Goal: Task Accomplishment & Management: Use online tool/utility

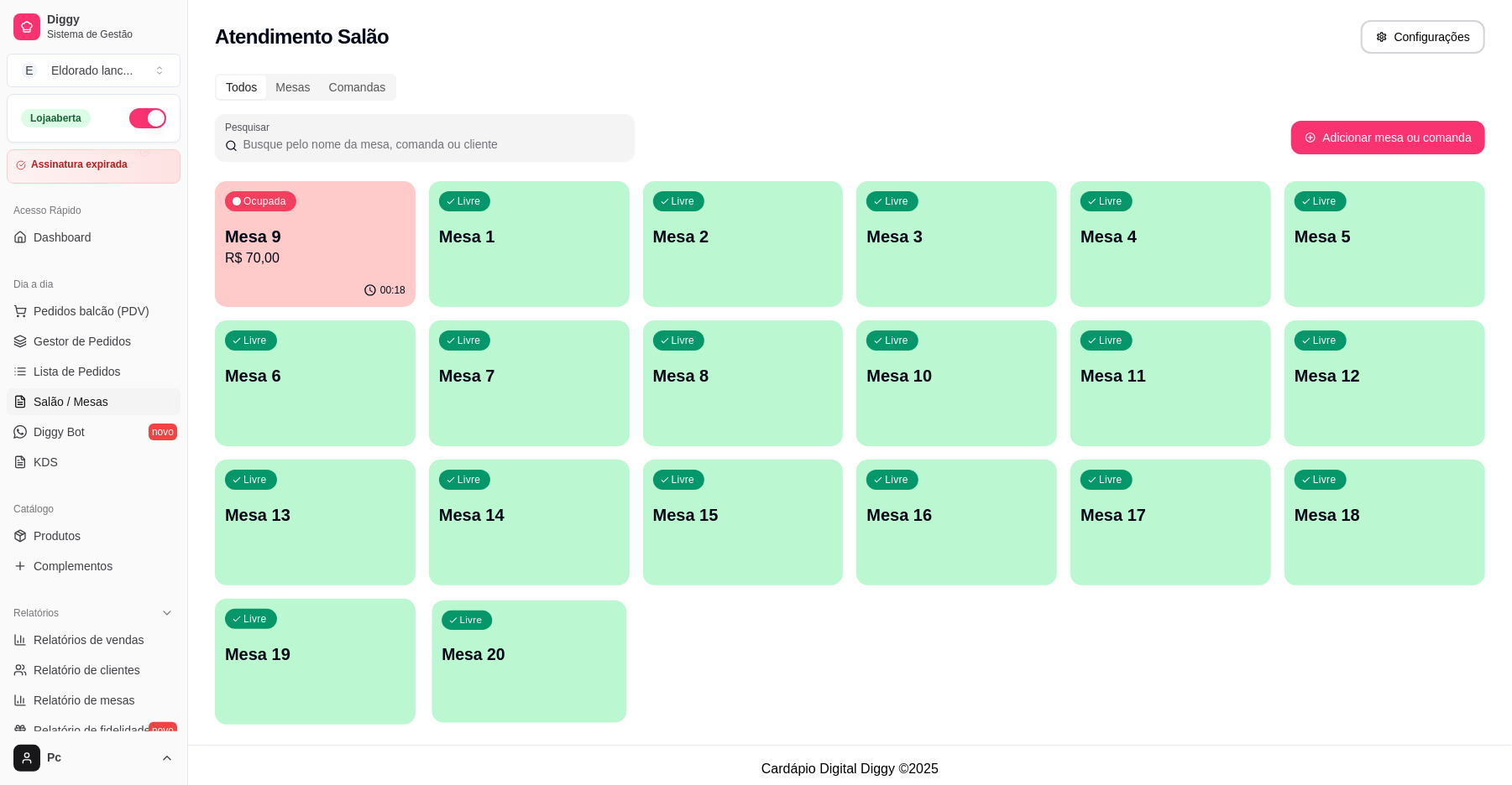
click at [542, 625] on div "Livre Mesa 20" at bounding box center [528, 651] width 195 height 102
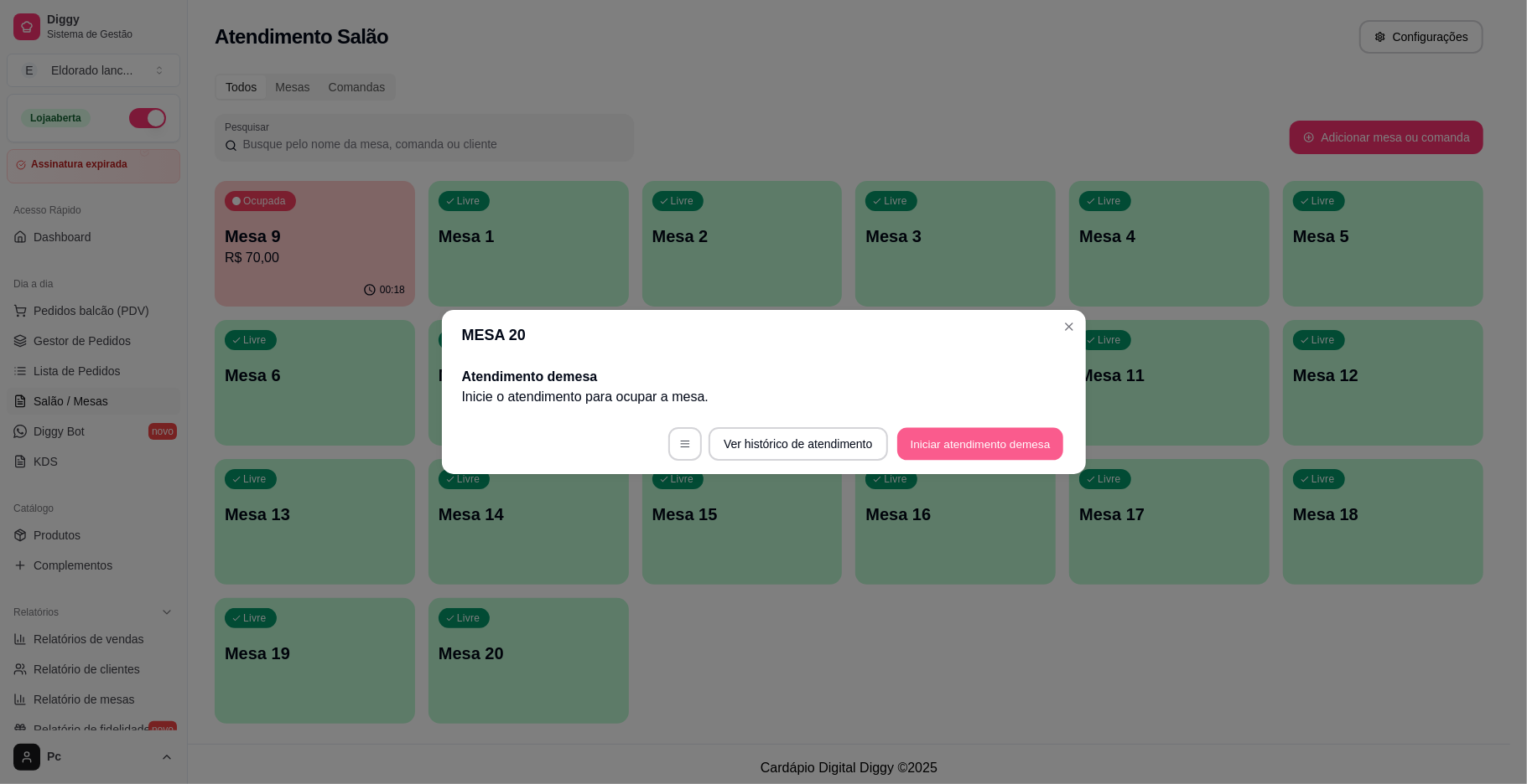
click at [959, 452] on button "Iniciar atendimento de mesa" at bounding box center [980, 444] width 166 height 32
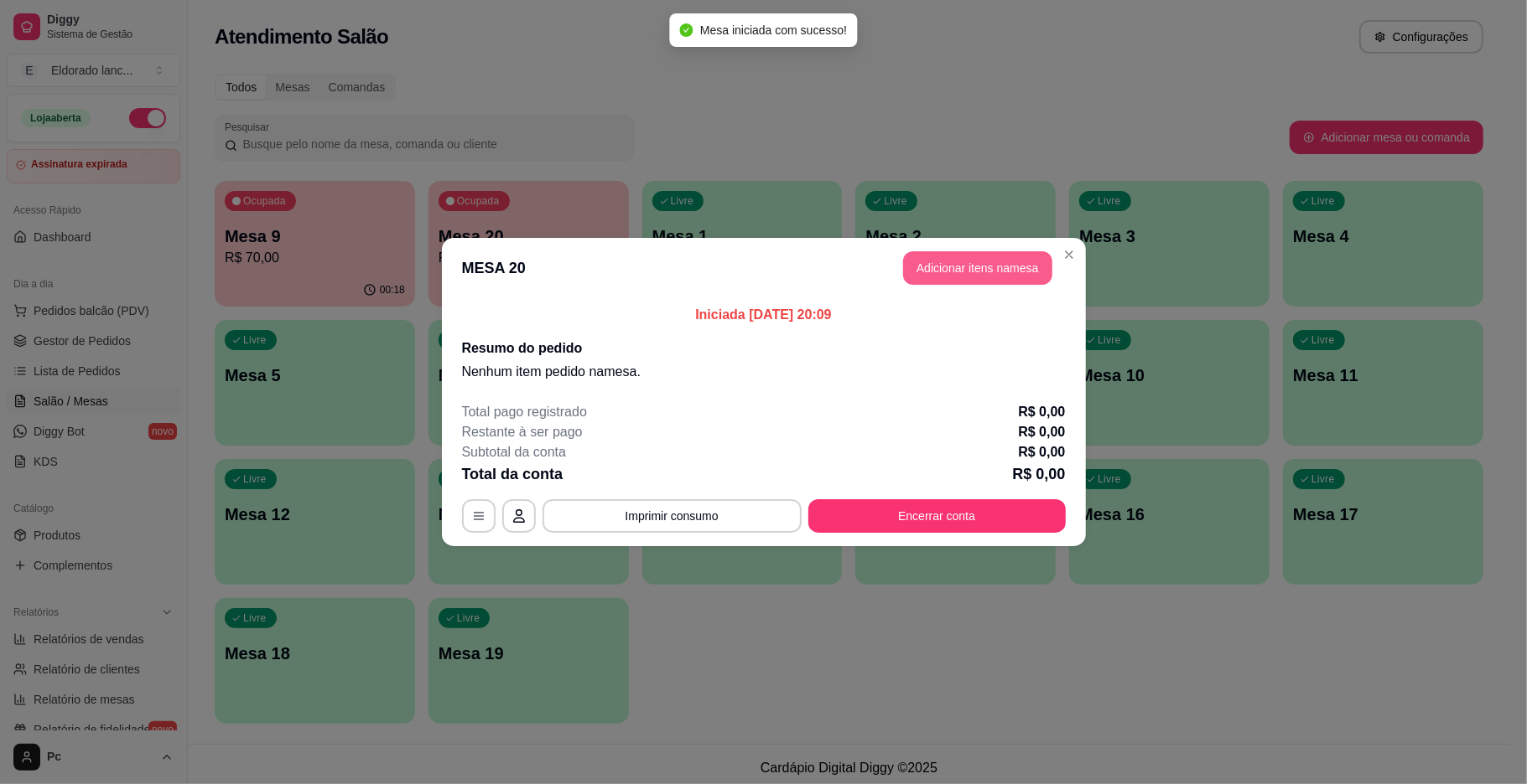
click at [984, 266] on button "Adicionar itens na mesa" at bounding box center [978, 268] width 149 height 33
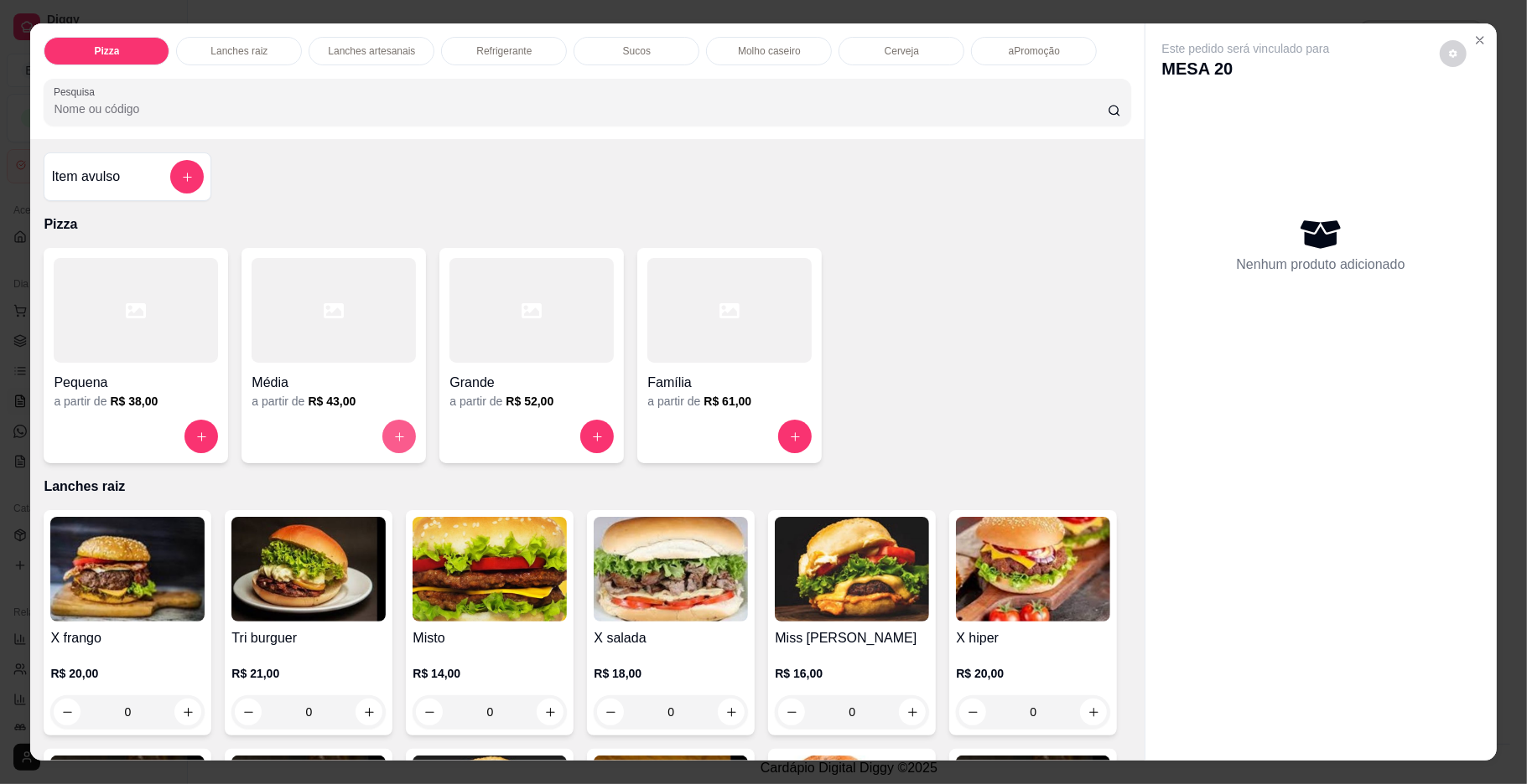
click at [393, 433] on icon "increase-product-quantity" at bounding box center [399, 437] width 12 height 12
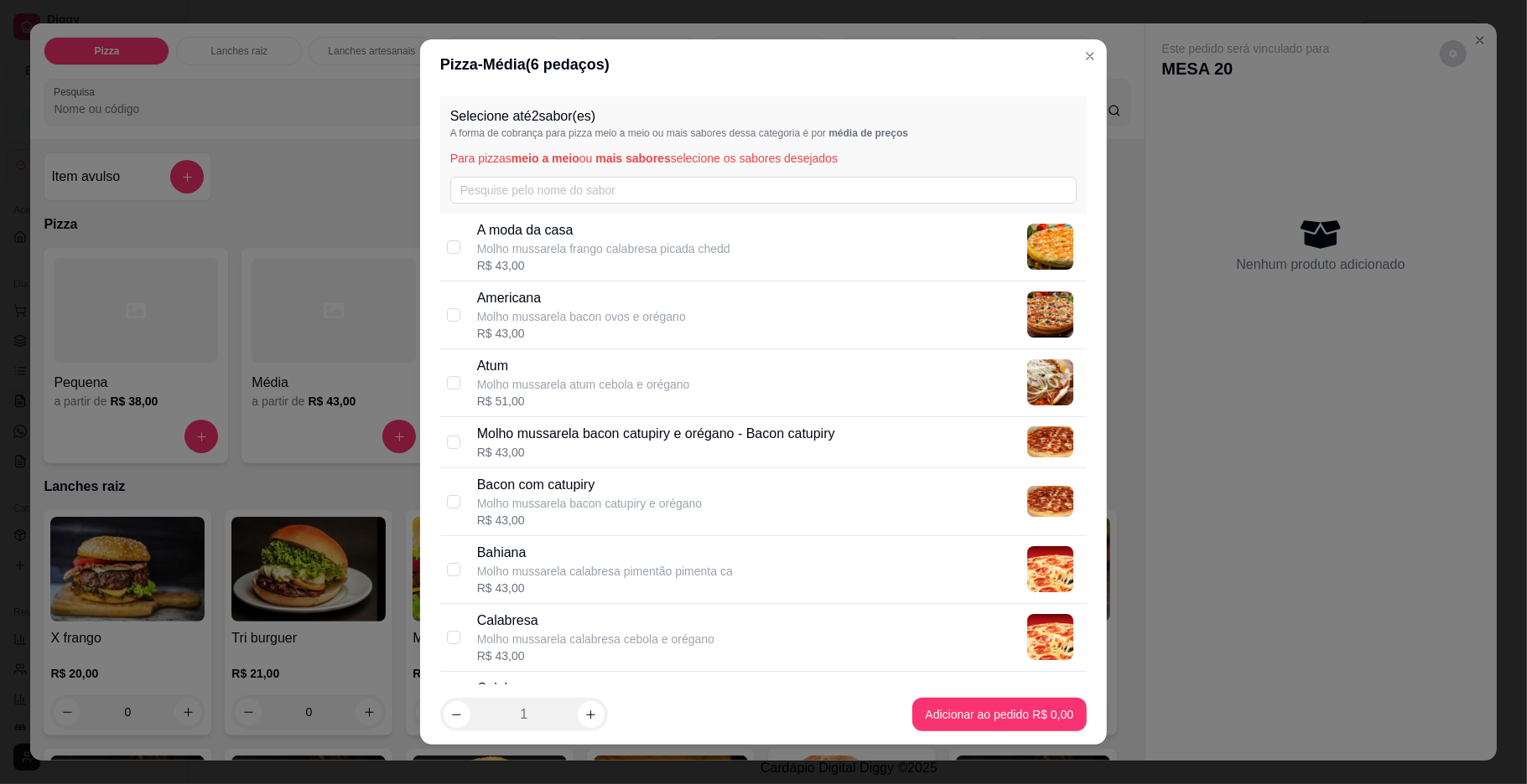
click at [933, 249] on div "A moda da casa Molho mussarela frango calabresa picada chedd R$ 43,00" at bounding box center [778, 246] width 603 height 53
checkbox input "true"
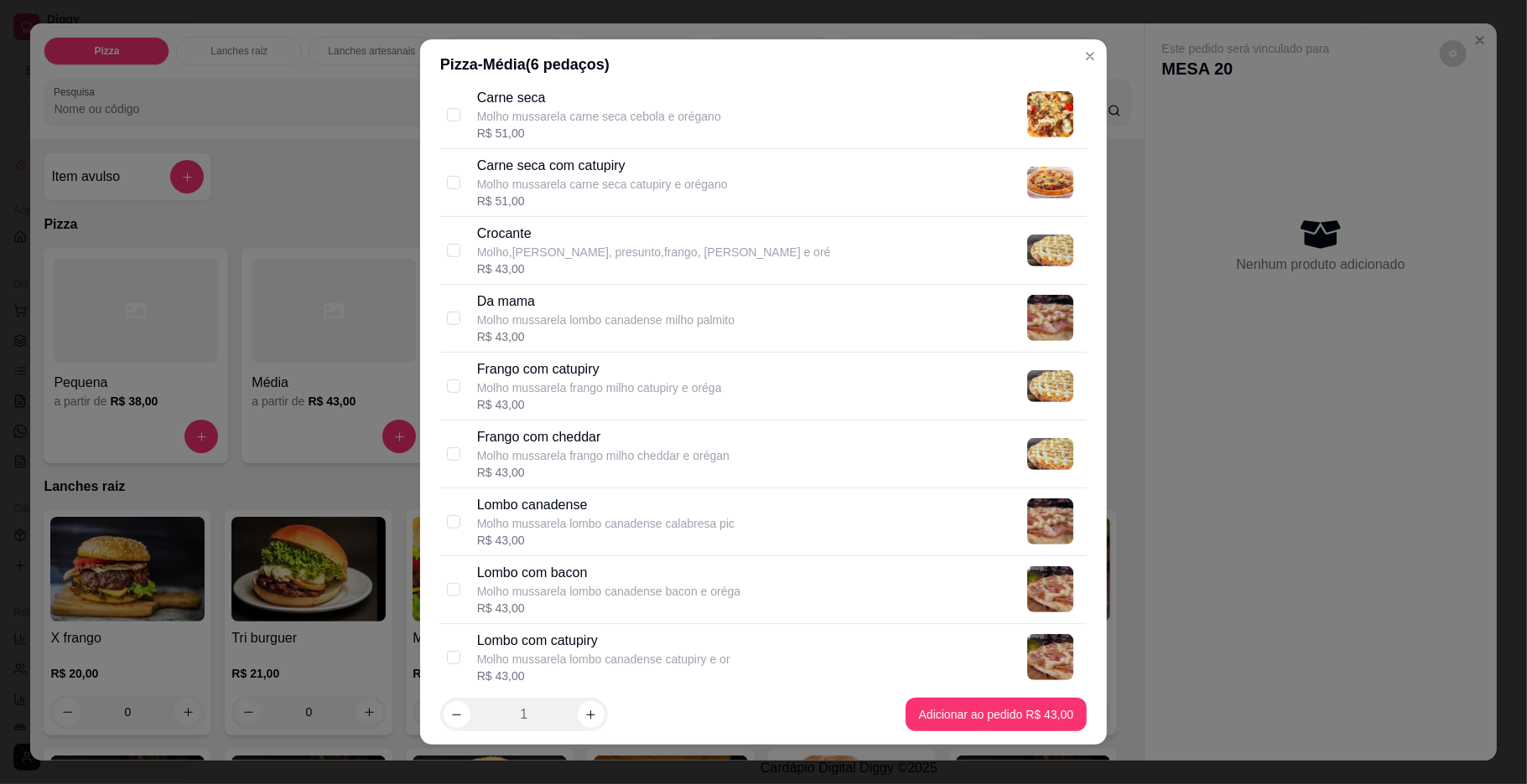
scroll to position [708, 0]
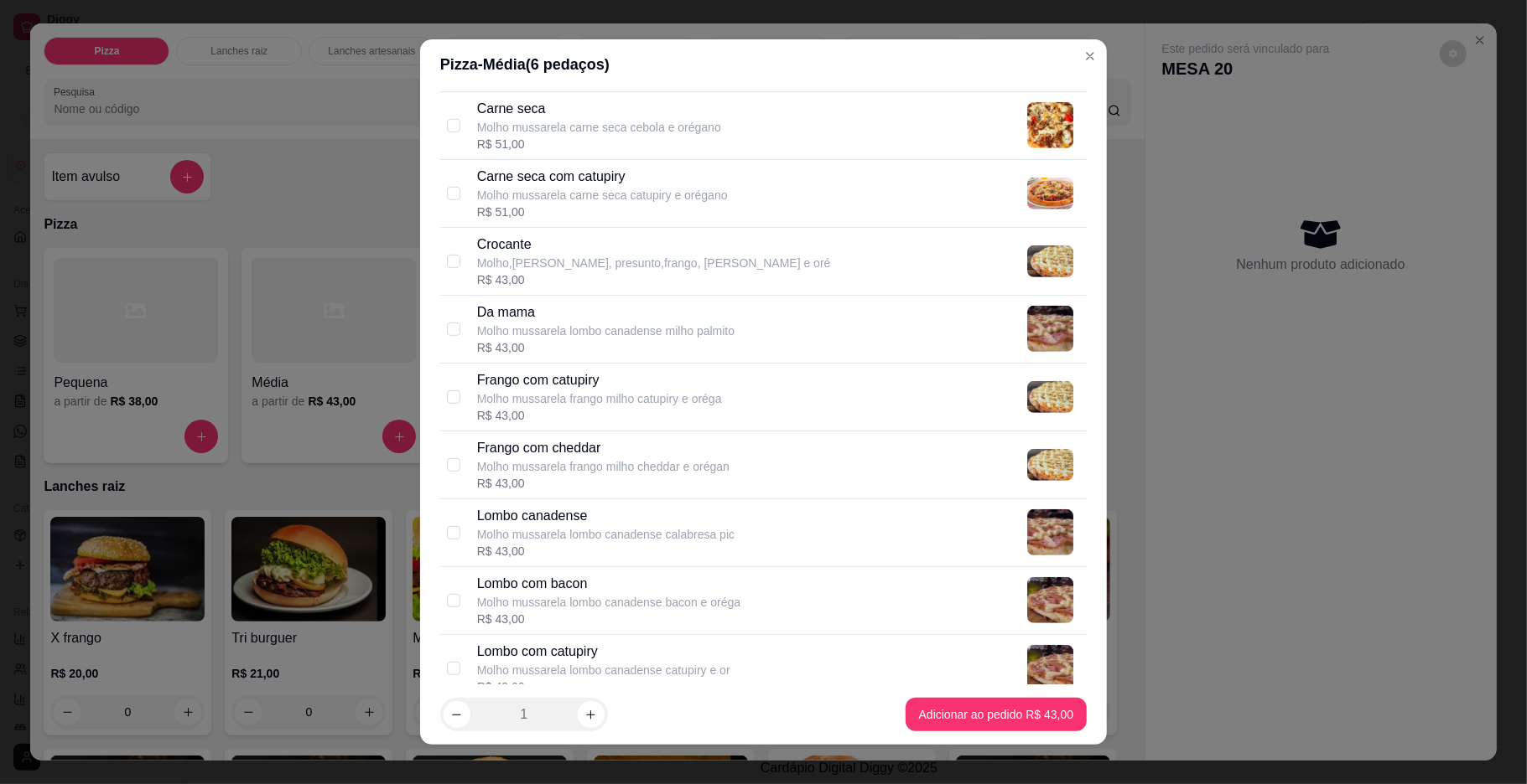
click at [709, 126] on div "Carne seca Molho mussarela carne seca cebola e orégano R$ 51,00" at bounding box center [778, 125] width 603 height 53
checkbox input "true"
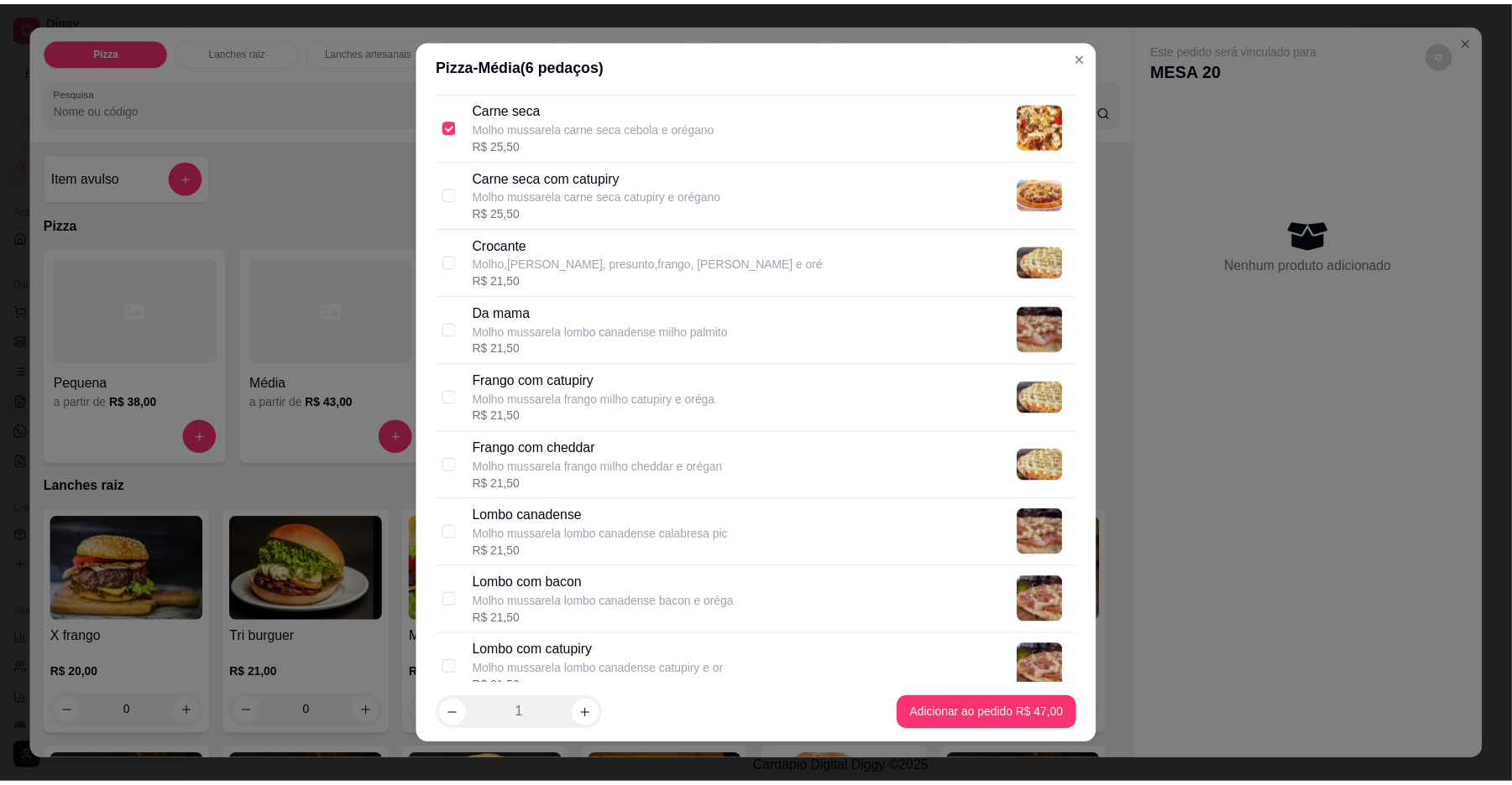
scroll to position [1880, 0]
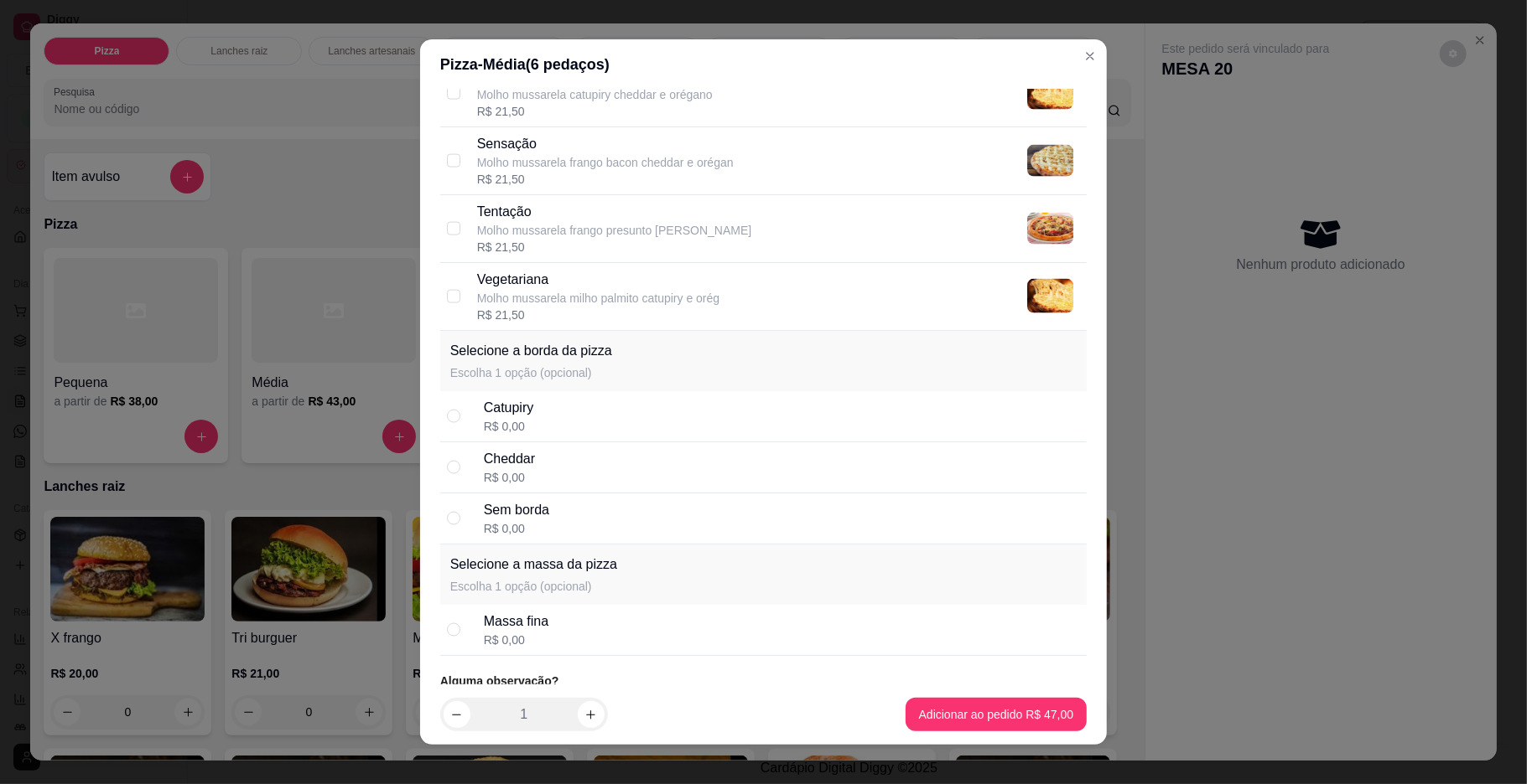
click at [728, 409] on div "Catupiry R$ 0,00" at bounding box center [782, 416] width 597 height 37
radio input "true"
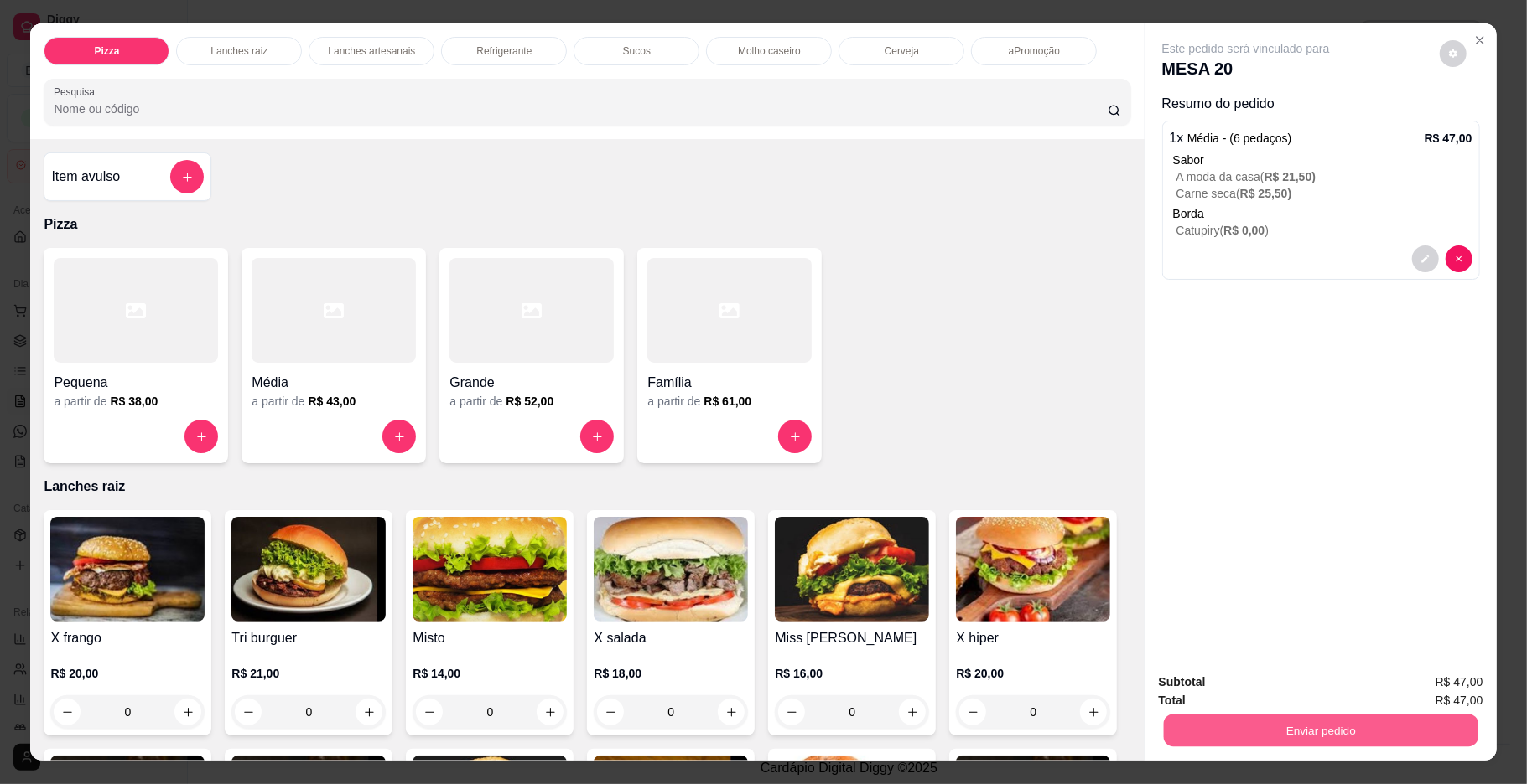
click at [1235, 734] on button "Enviar pedido" at bounding box center [1320, 731] width 314 height 32
click at [1227, 691] on button "Não registrar e enviar pedido" at bounding box center [1264, 690] width 169 height 31
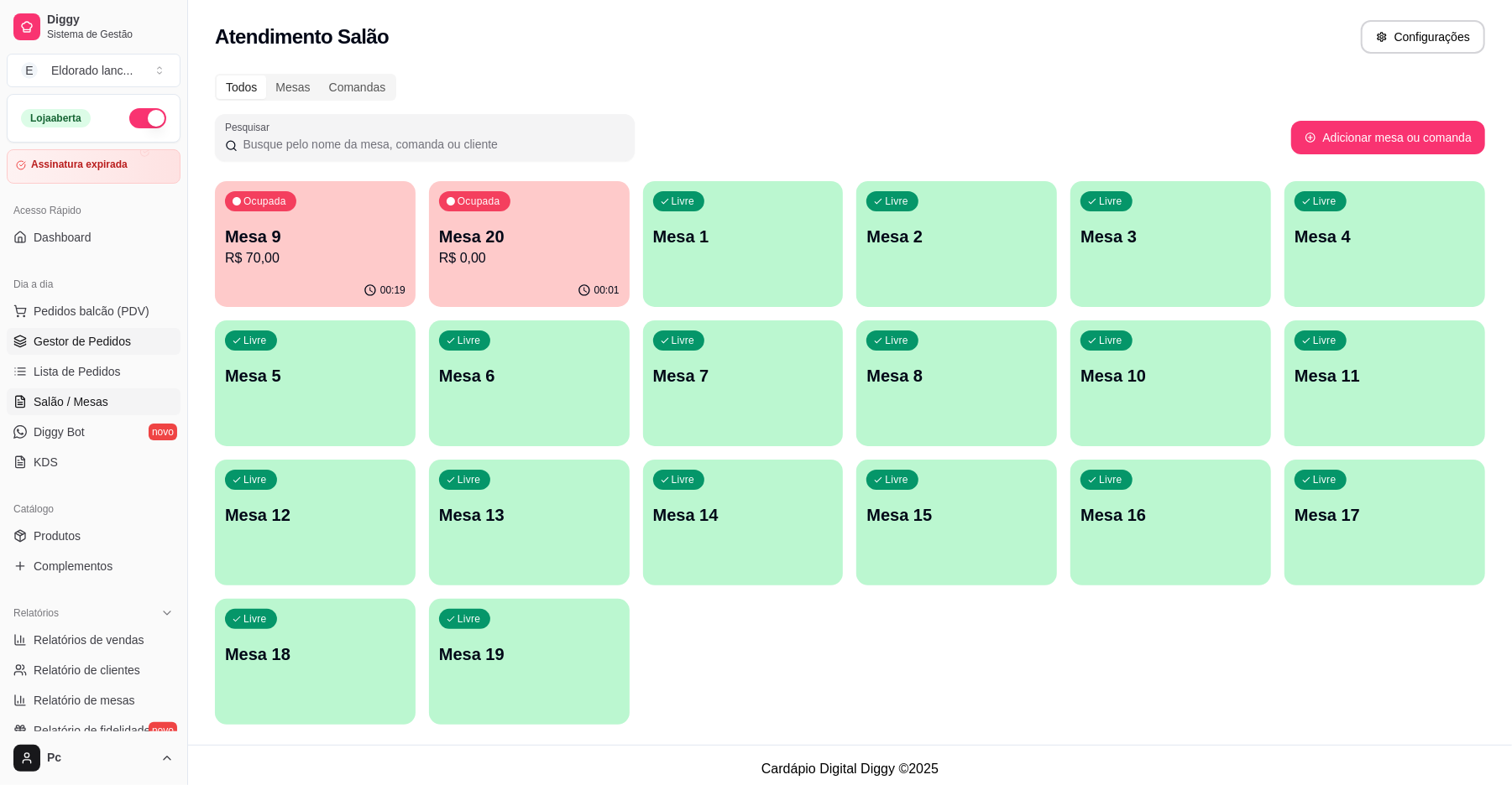
click at [78, 350] on span "Gestor de Pedidos" at bounding box center [81, 341] width 97 height 17
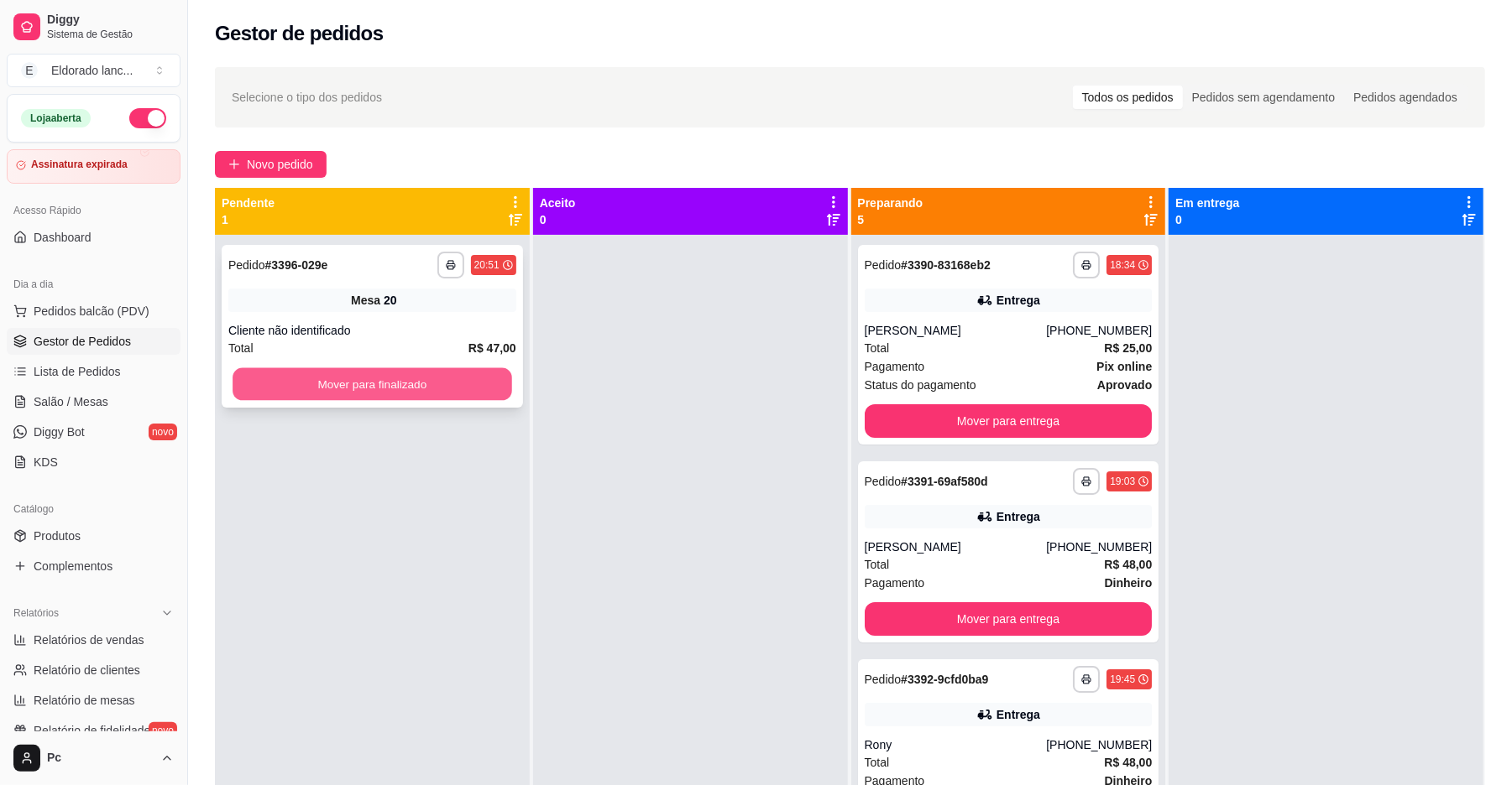
click at [458, 389] on button "Mover para finalizado" at bounding box center [372, 384] width 279 height 32
click at [401, 397] on button "Mover para finalizado" at bounding box center [372, 384] width 279 height 32
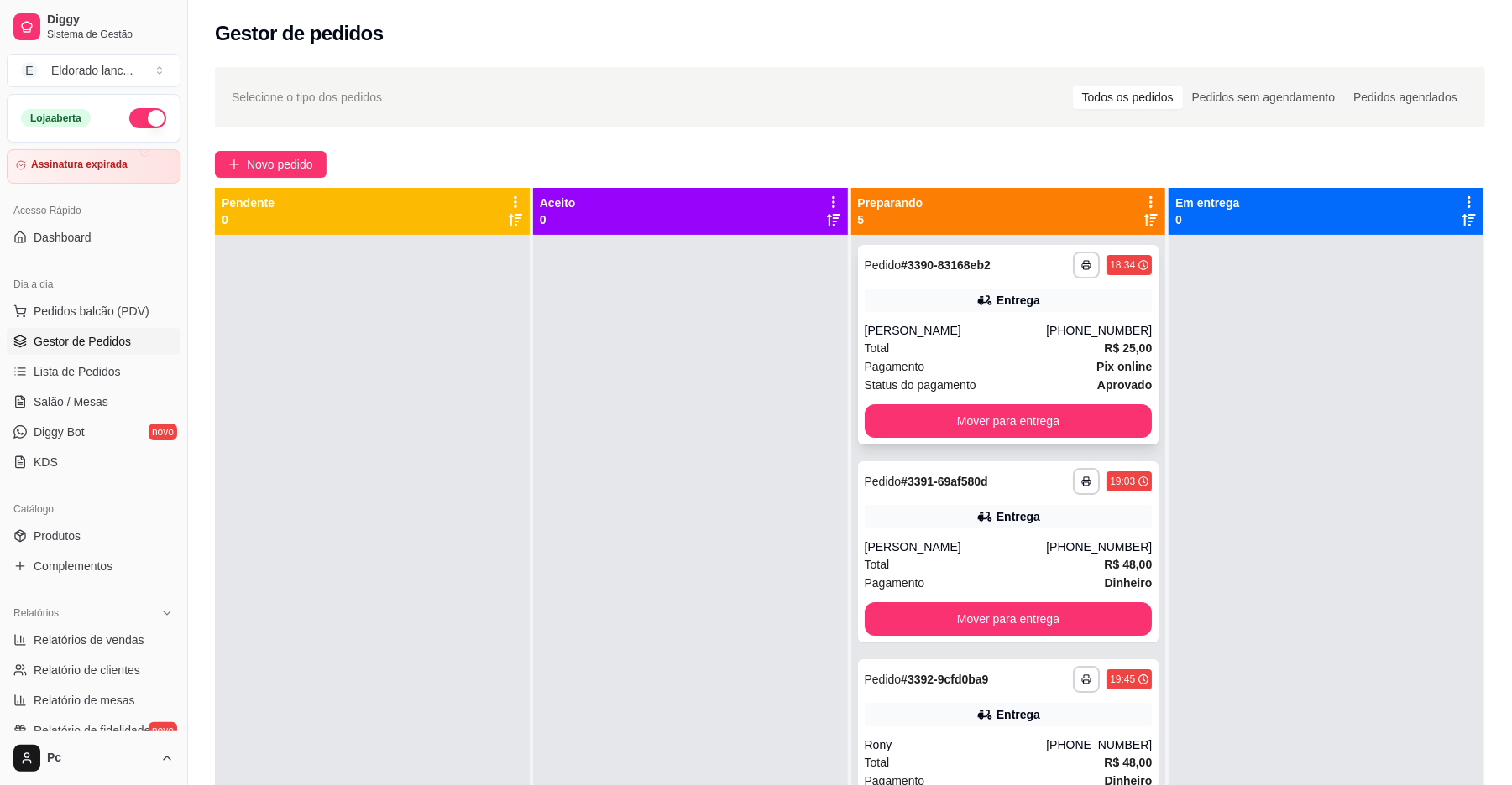
click at [924, 344] on div "Total R$ 25,00" at bounding box center [1008, 348] width 288 height 18
click at [1041, 417] on button "Mover para entrega" at bounding box center [1008, 421] width 279 height 32
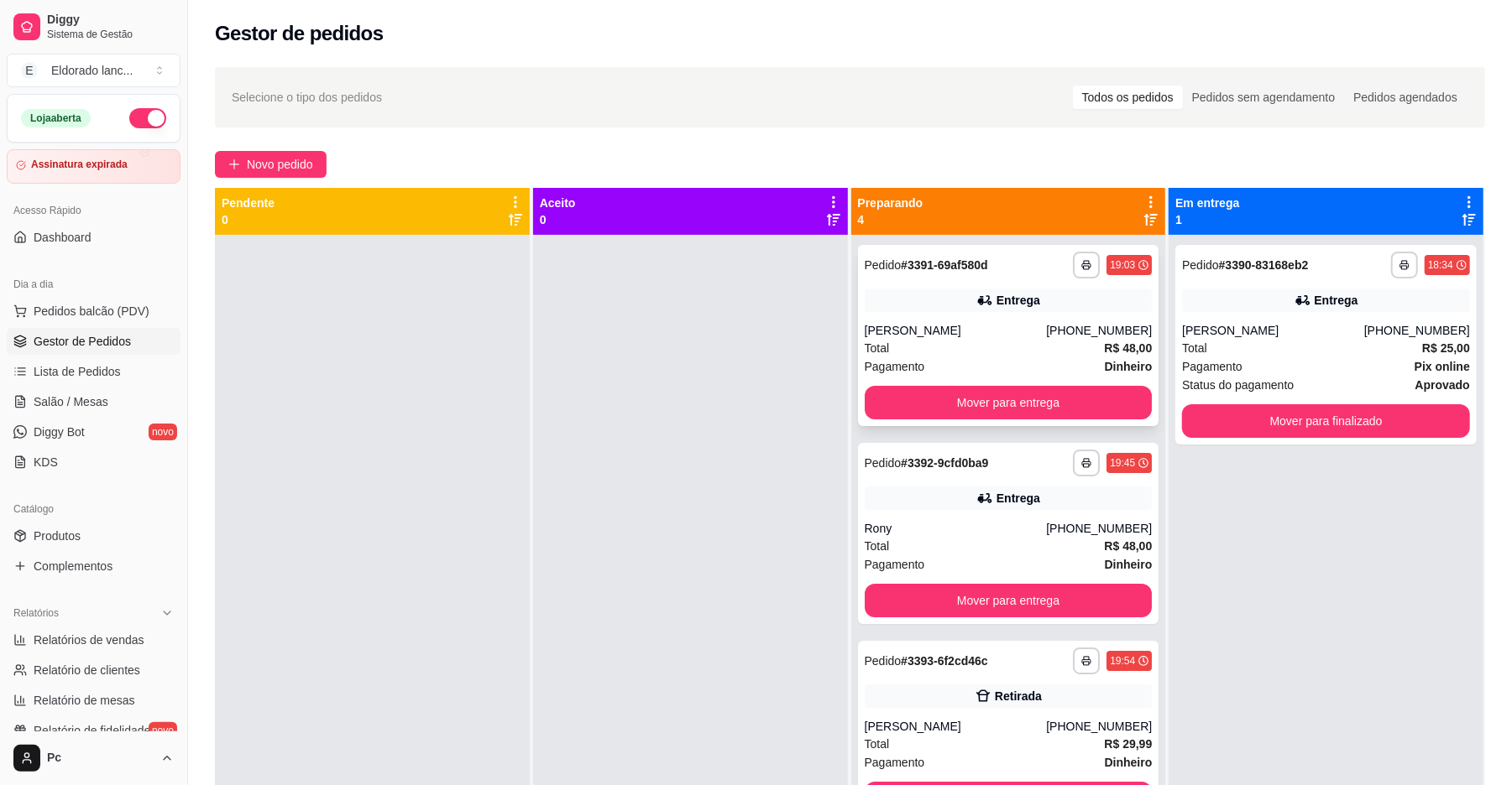
click at [1024, 340] on div "Total R$ 48,00" at bounding box center [1008, 348] width 288 height 18
click at [1095, 391] on button "Mover para entrega" at bounding box center [1008, 403] width 288 height 33
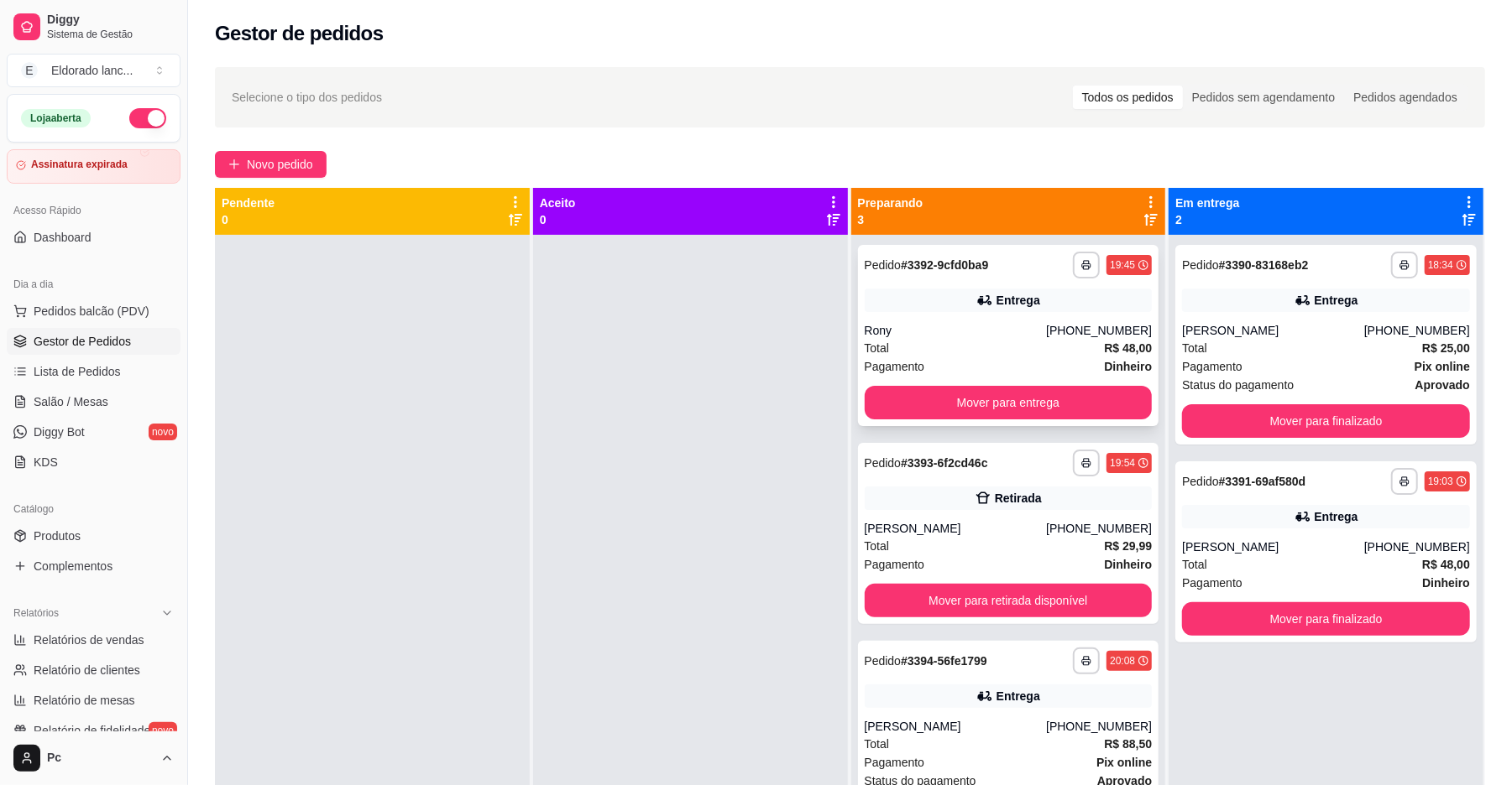
click at [1021, 313] on div "**********" at bounding box center [1008, 335] width 302 height 181
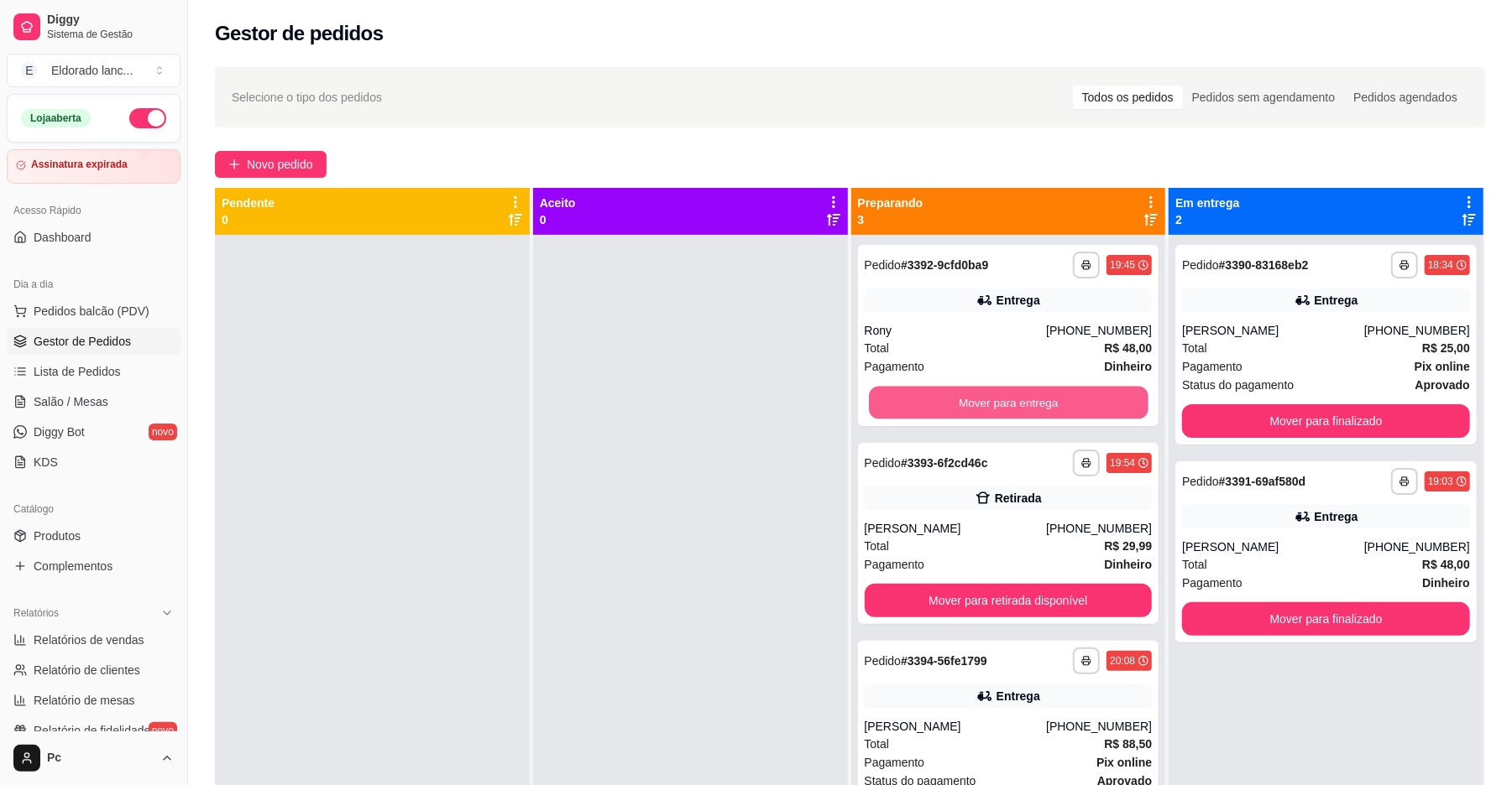
click at [1070, 397] on button "Mover para entrega" at bounding box center [1008, 403] width 279 height 32
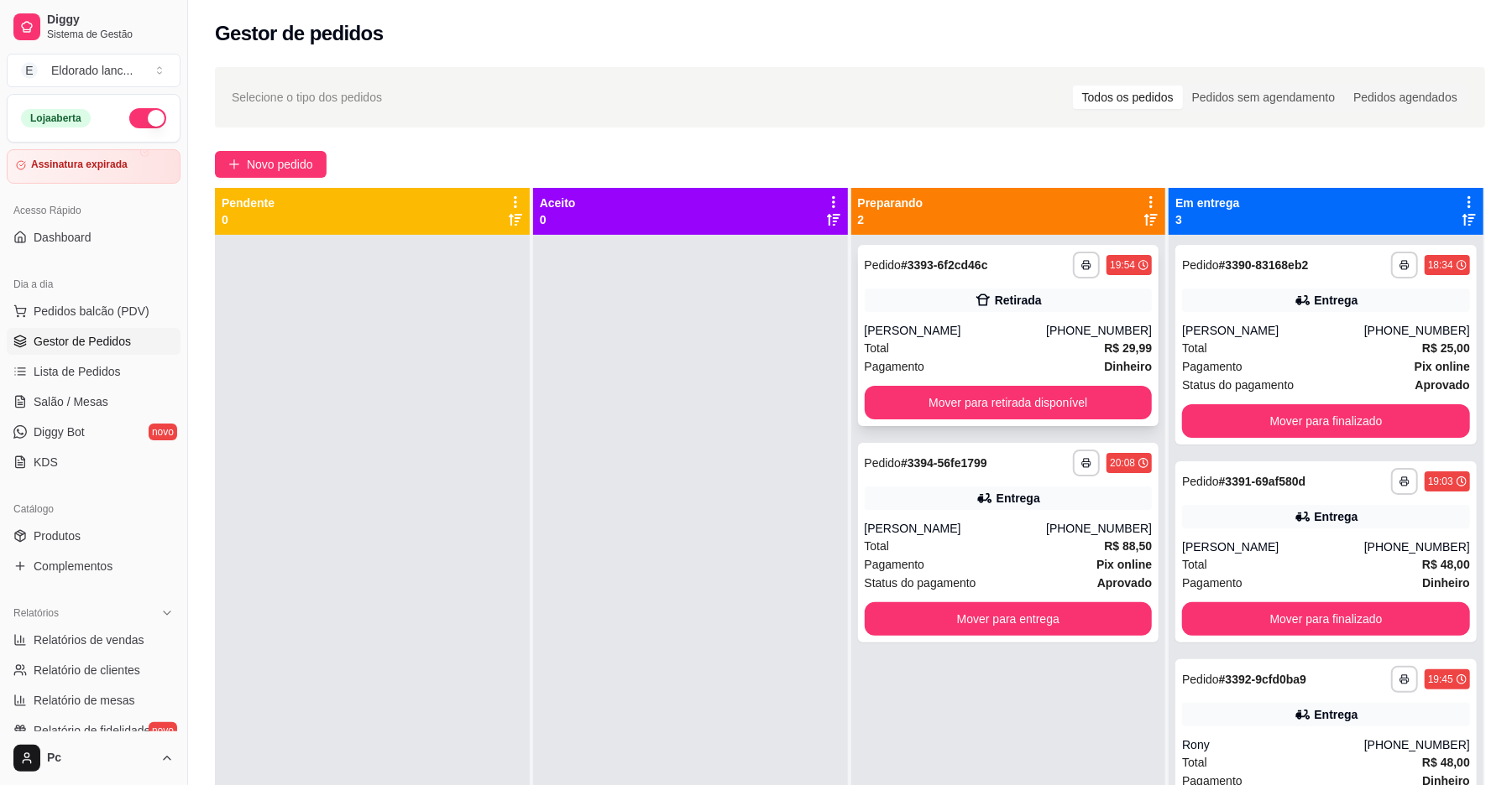
click at [1056, 358] on div "Pagamento Dinheiro" at bounding box center [1008, 366] width 288 height 18
click at [1064, 396] on button "Mover para retirada disponível" at bounding box center [1008, 403] width 288 height 33
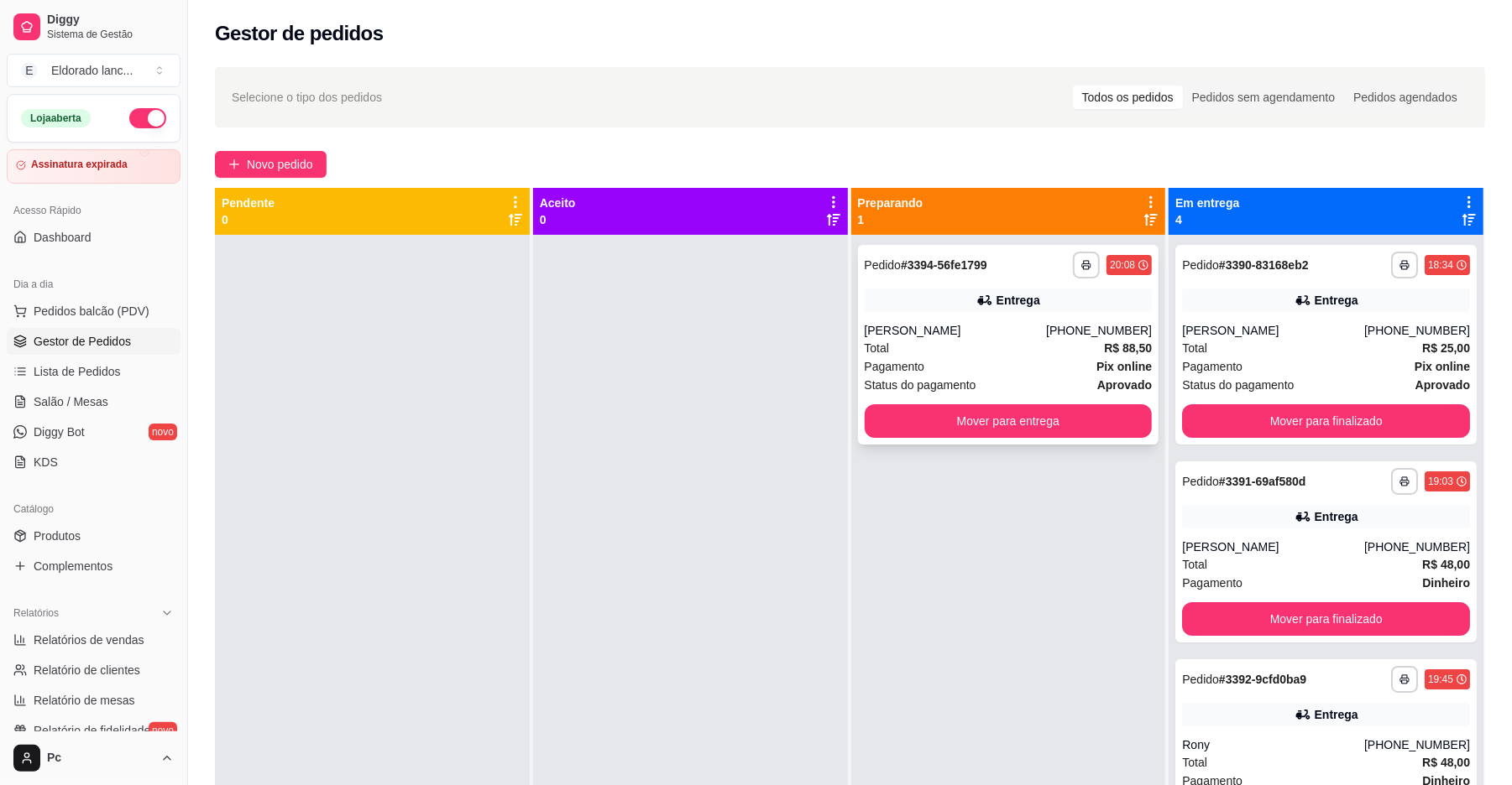
click at [954, 324] on div "[PERSON_NAME]" at bounding box center [956, 330] width 182 height 17
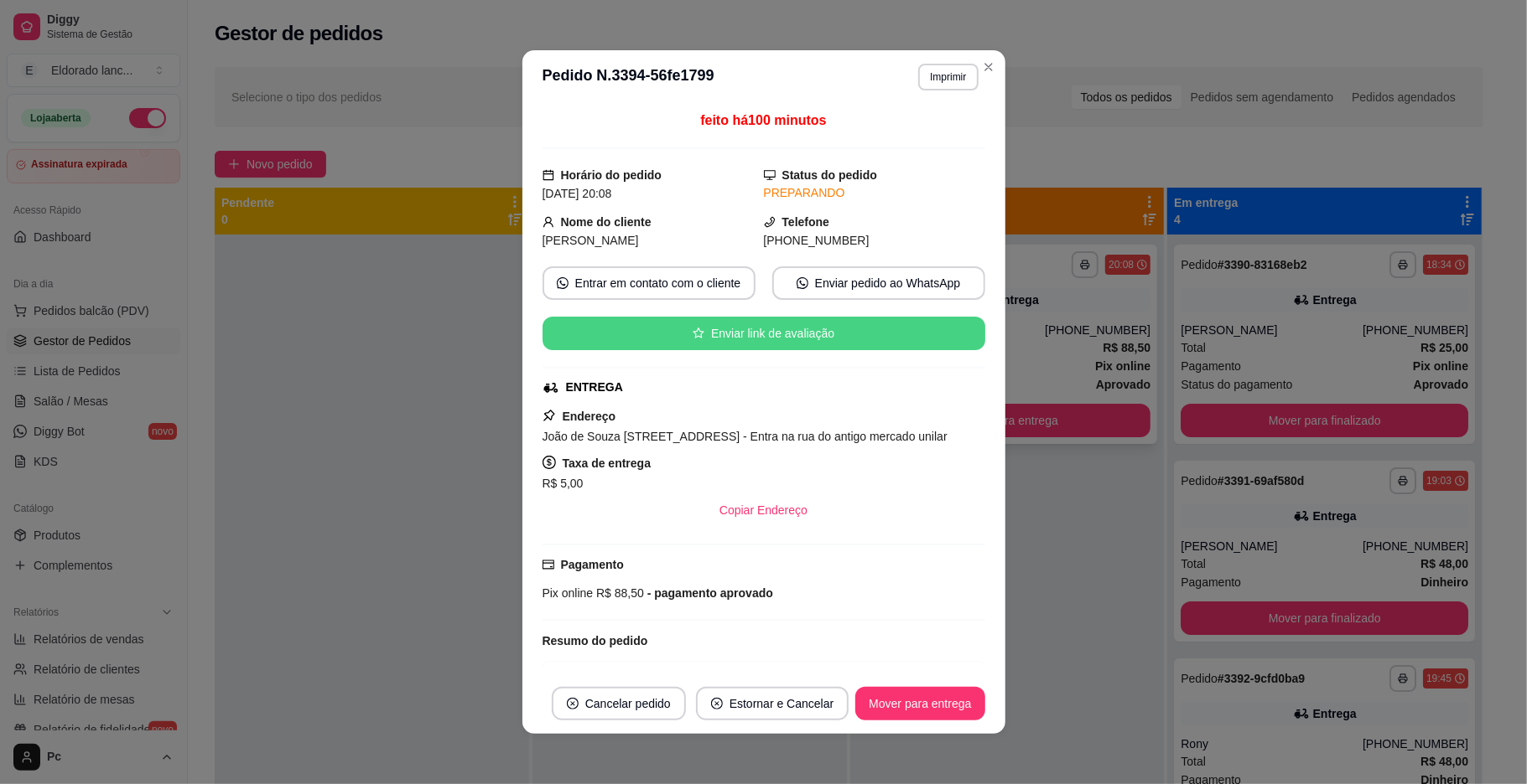
click at [953, 324] on div "Enviar link de avaliação" at bounding box center [764, 334] width 443 height 33
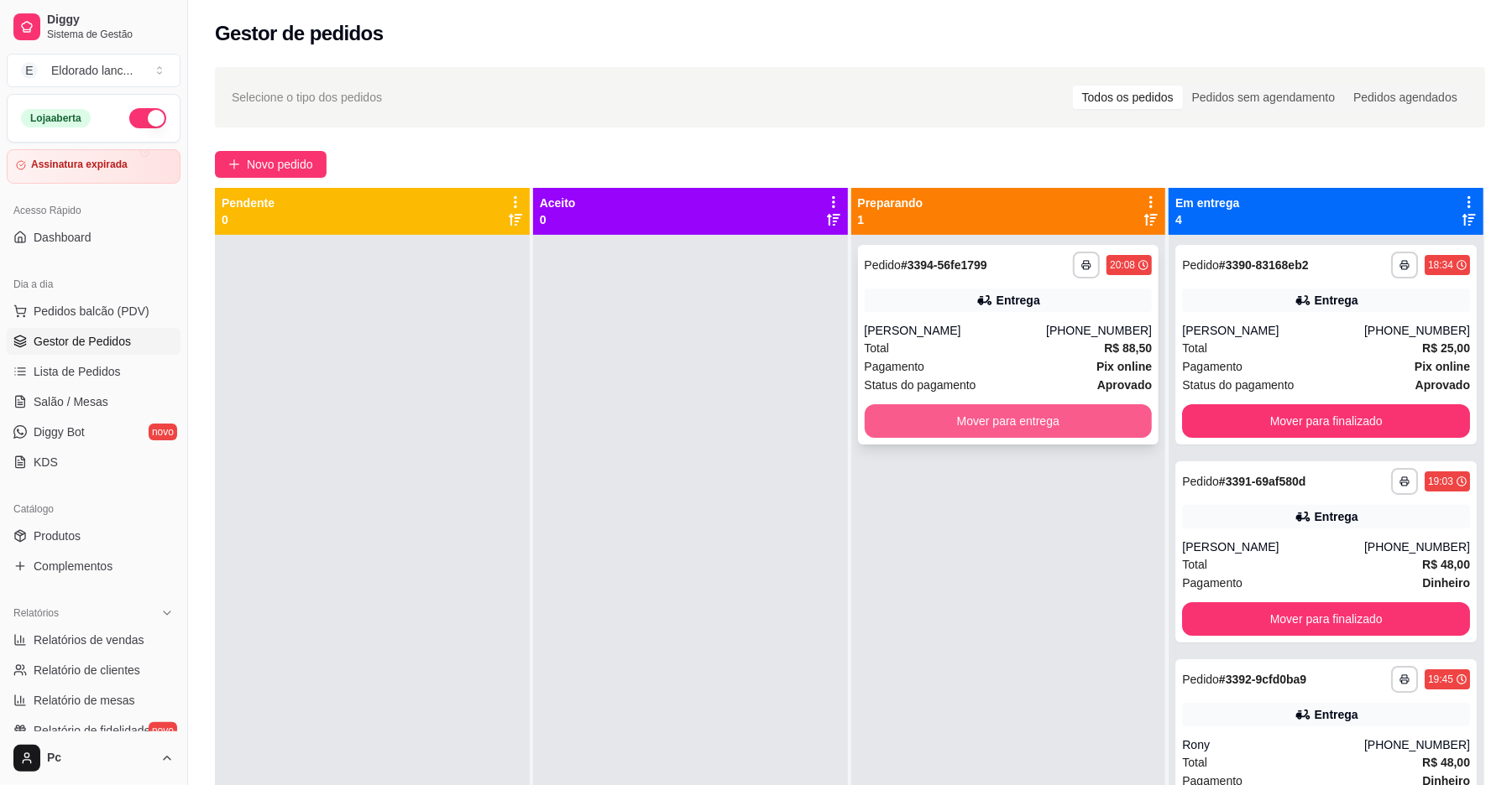
click at [1075, 407] on button "Mover para entrega" at bounding box center [1008, 421] width 288 height 33
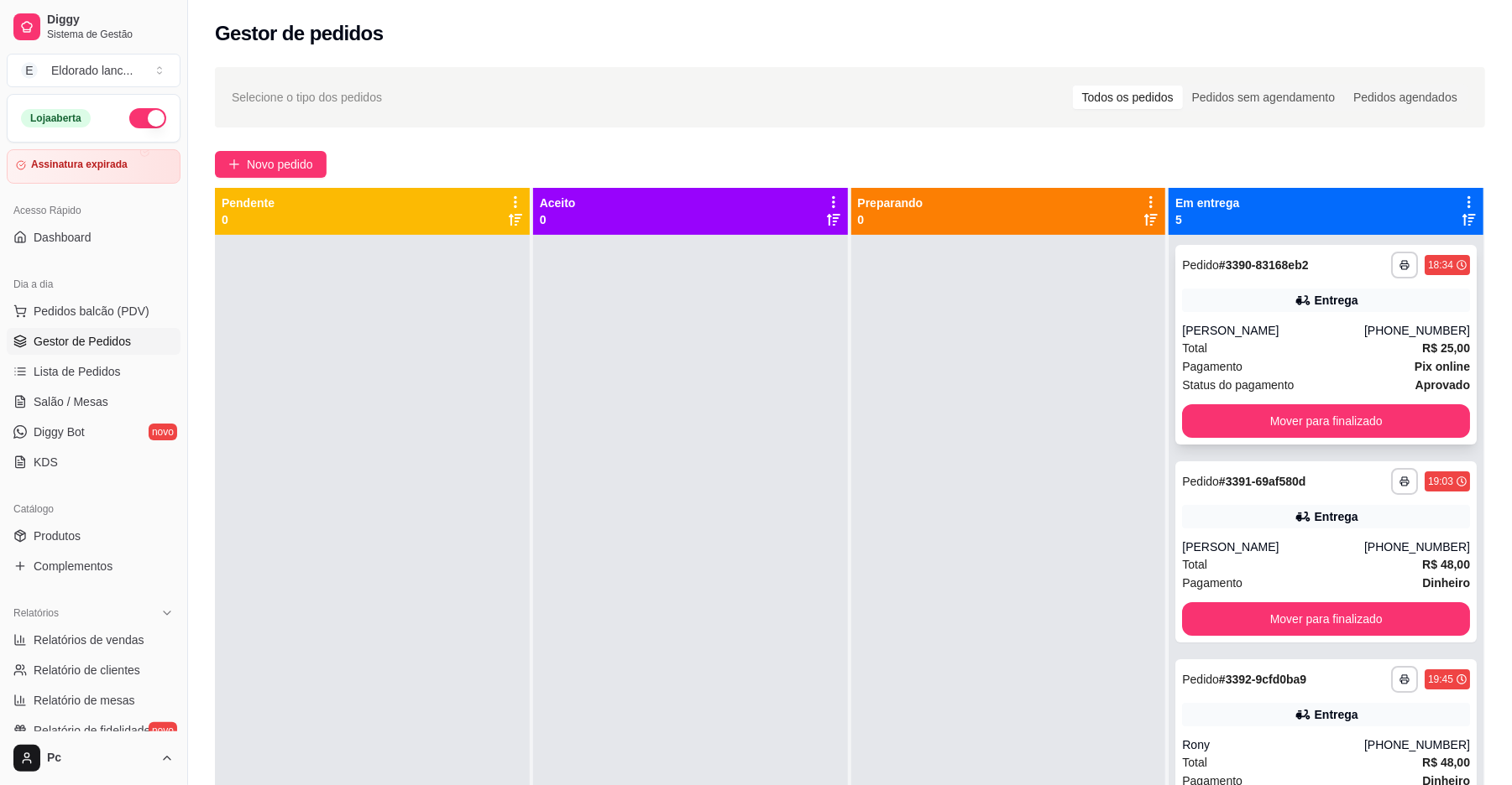
click at [1266, 390] on span "Status do pagamento" at bounding box center [1238, 385] width 112 height 18
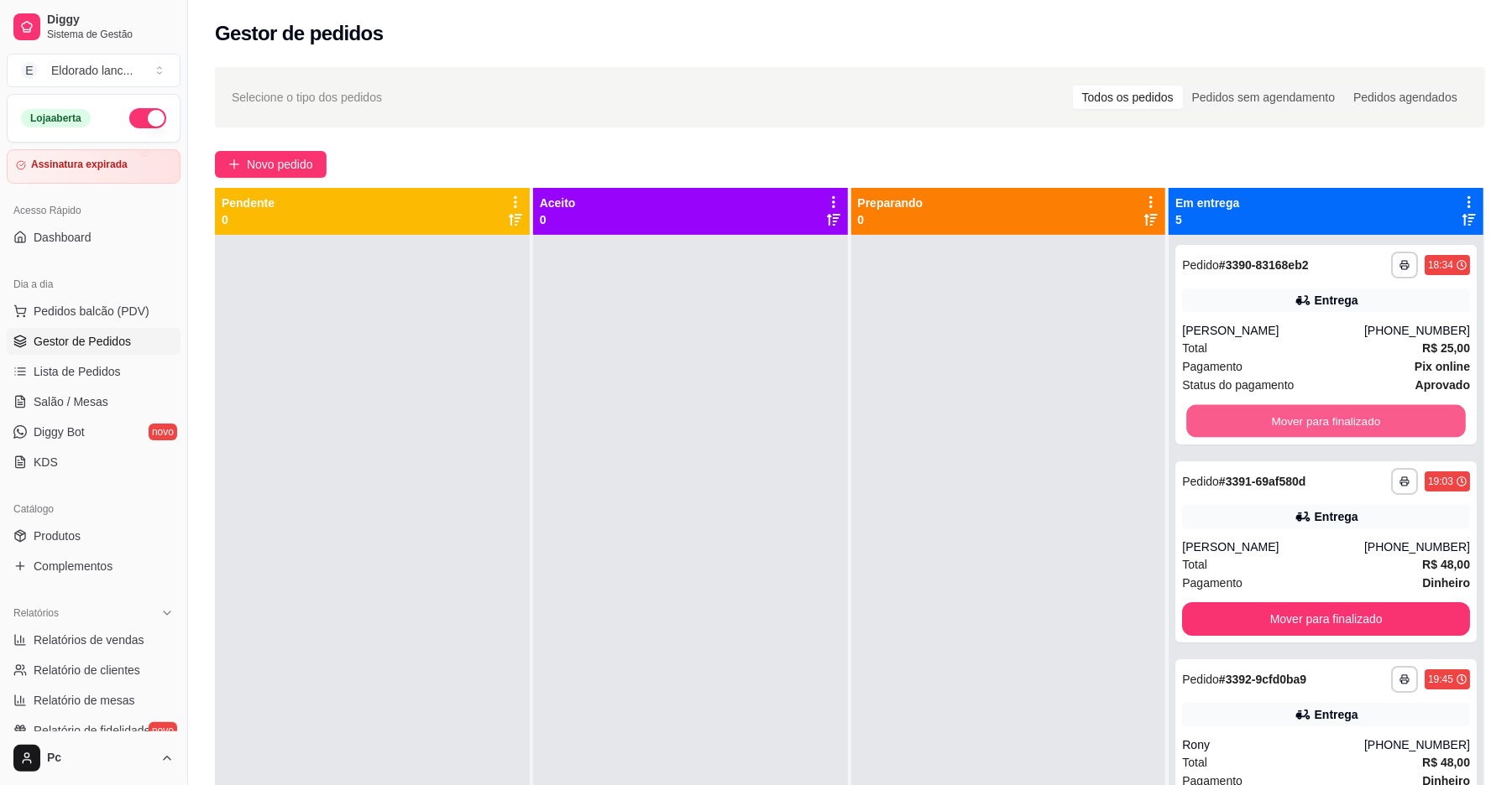
click at [1270, 420] on button "Mover para finalizado" at bounding box center [1325, 421] width 279 height 32
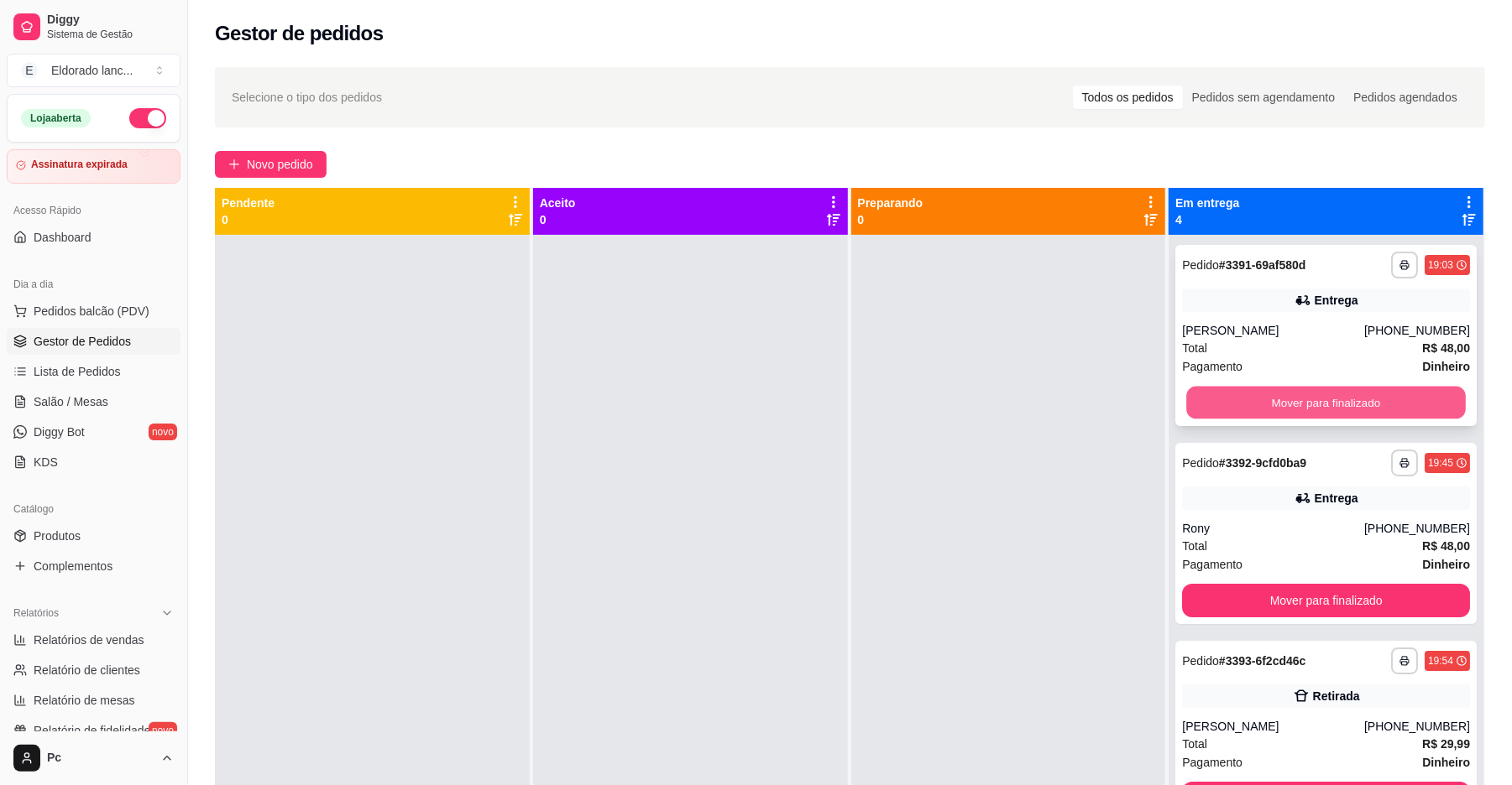
click at [1263, 393] on button "Mover para finalizado" at bounding box center [1325, 403] width 279 height 32
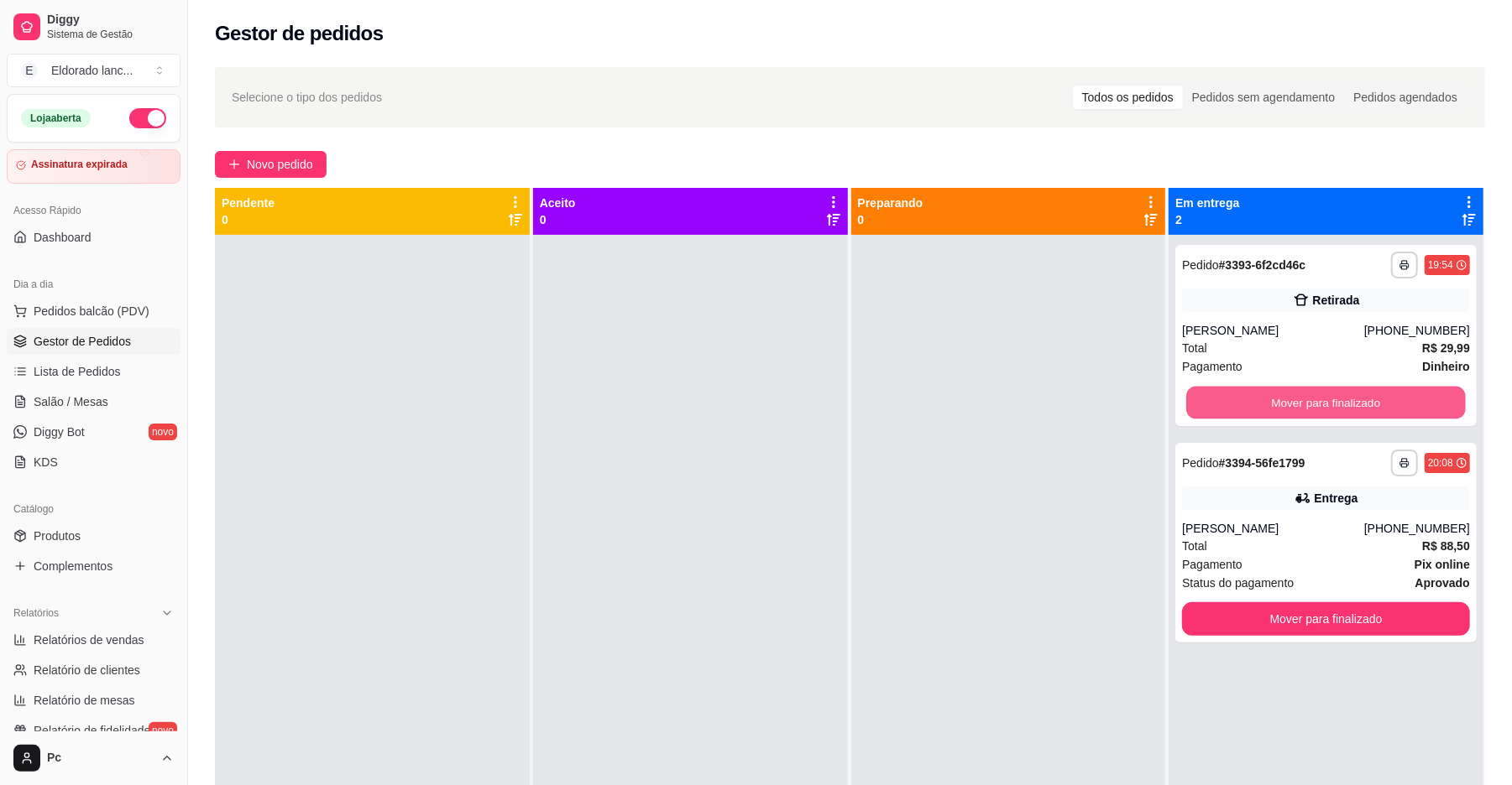
click at [1263, 393] on button "Mover para finalizado" at bounding box center [1325, 403] width 279 height 32
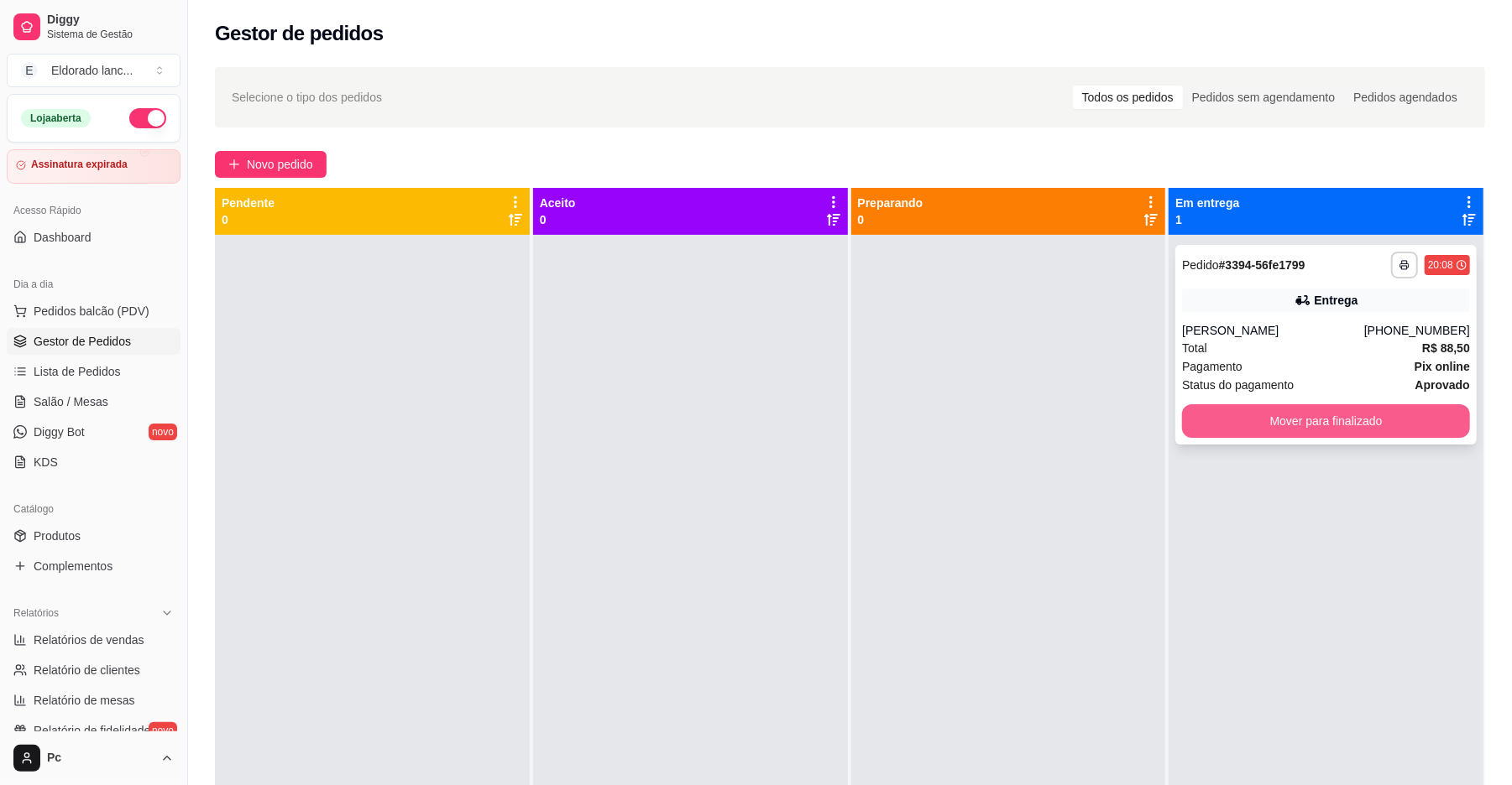
click at [1260, 409] on button "Mover para finalizado" at bounding box center [1326, 421] width 288 height 33
